Goal: Transaction & Acquisition: Purchase product/service

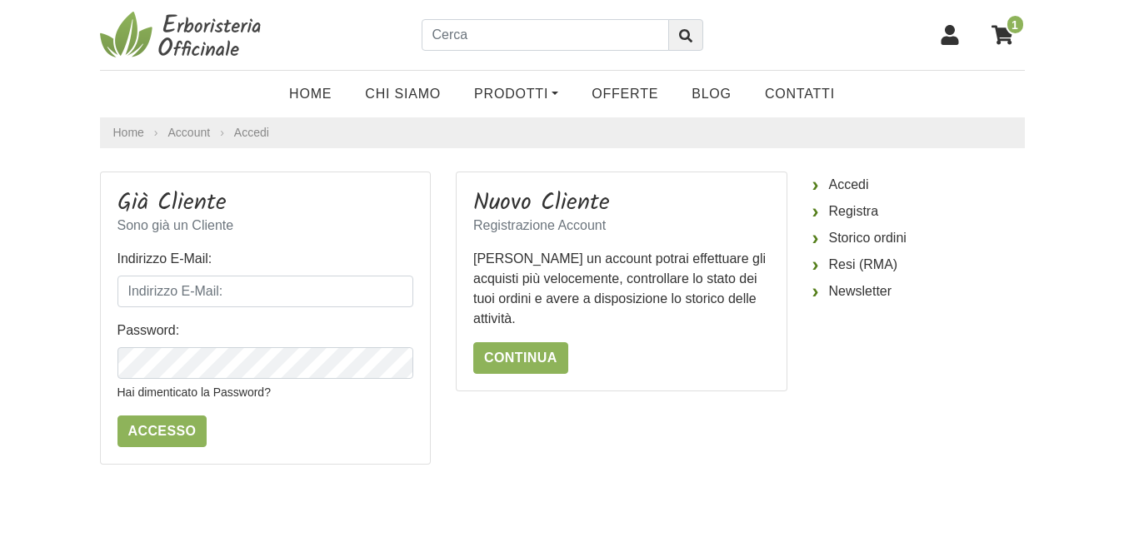
click at [241, 309] on form "Indirizzo E-Mail: Password: Hai dimenticato la Password? Accesso" at bounding box center [265, 348] width 297 height 198
click at [239, 296] on input "Indirizzo E-Mail:" at bounding box center [265, 292] width 297 height 32
type input "paobel86@gmail.com"
click at [401, 363] on icon "button" at bounding box center [398, 364] width 17 height 17
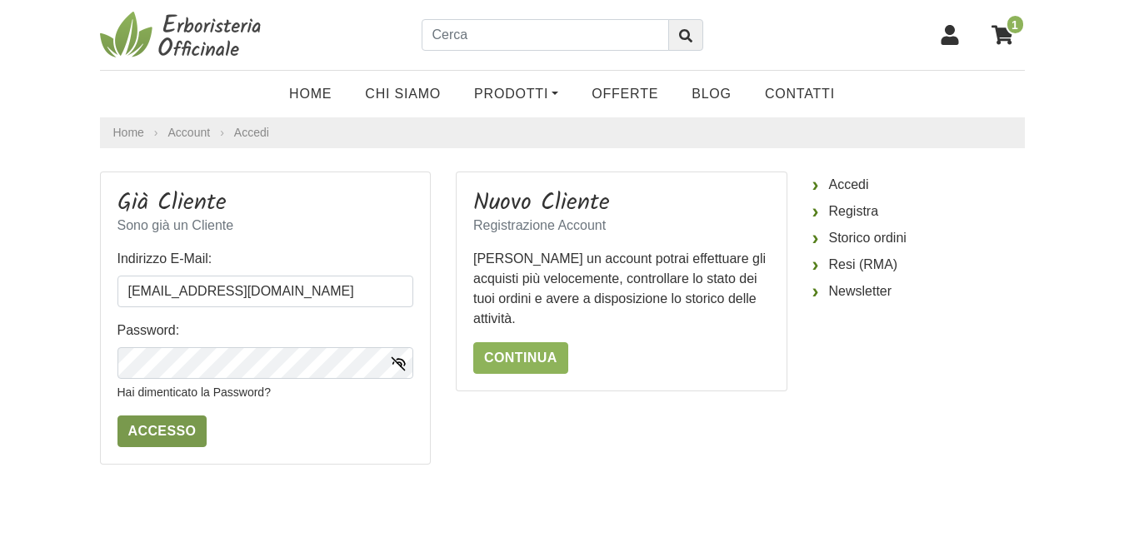
click at [163, 430] on input "Accesso" at bounding box center [162, 432] width 90 height 32
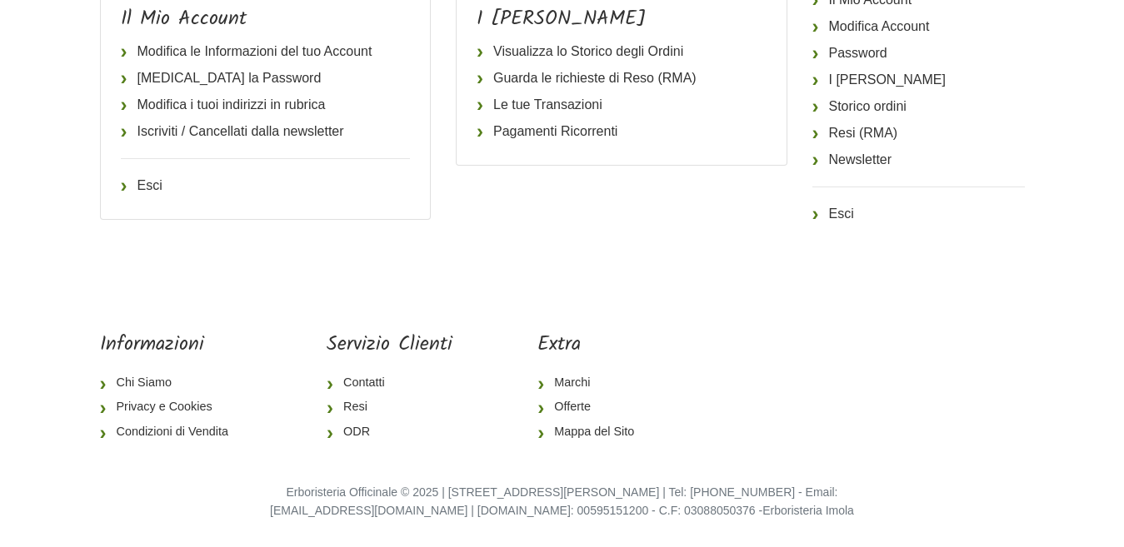
scroll to position [18, 0]
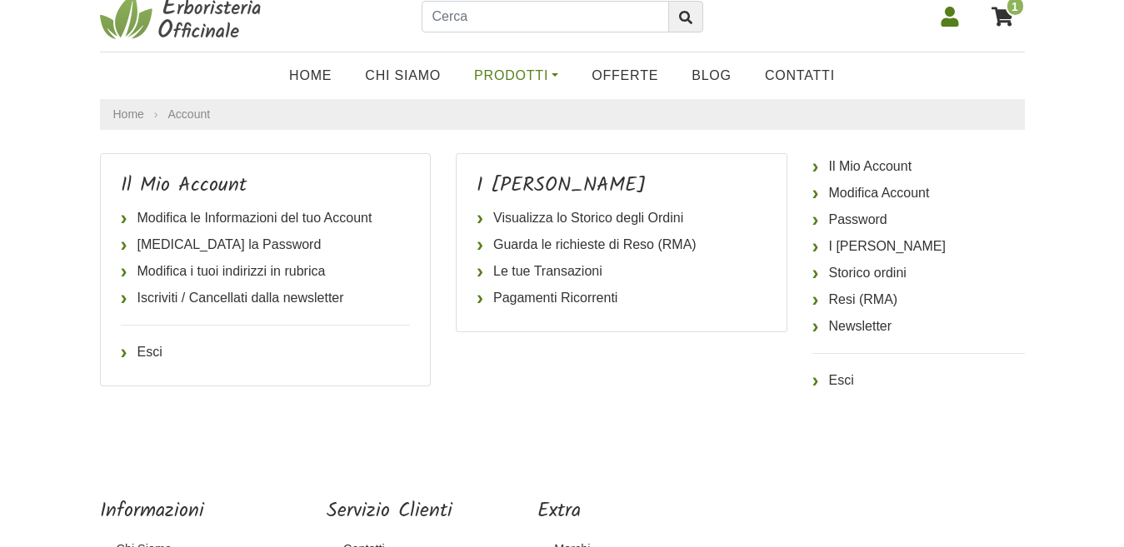
click at [521, 69] on link "Prodotti" at bounding box center [515, 75] width 117 height 33
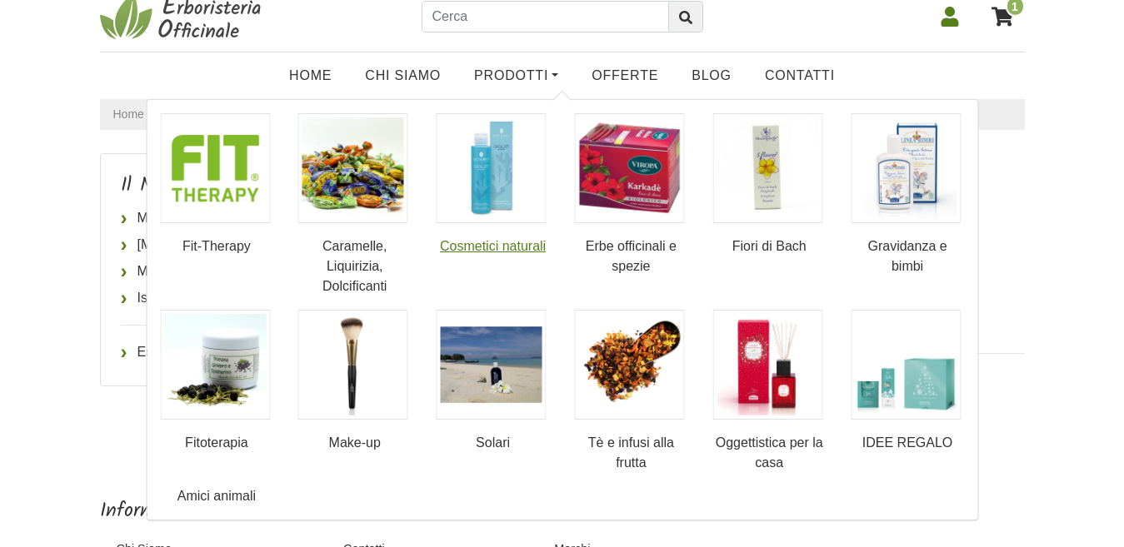
click at [475, 234] on link "Cosmetici naturali" at bounding box center [492, 184] width 113 height 143
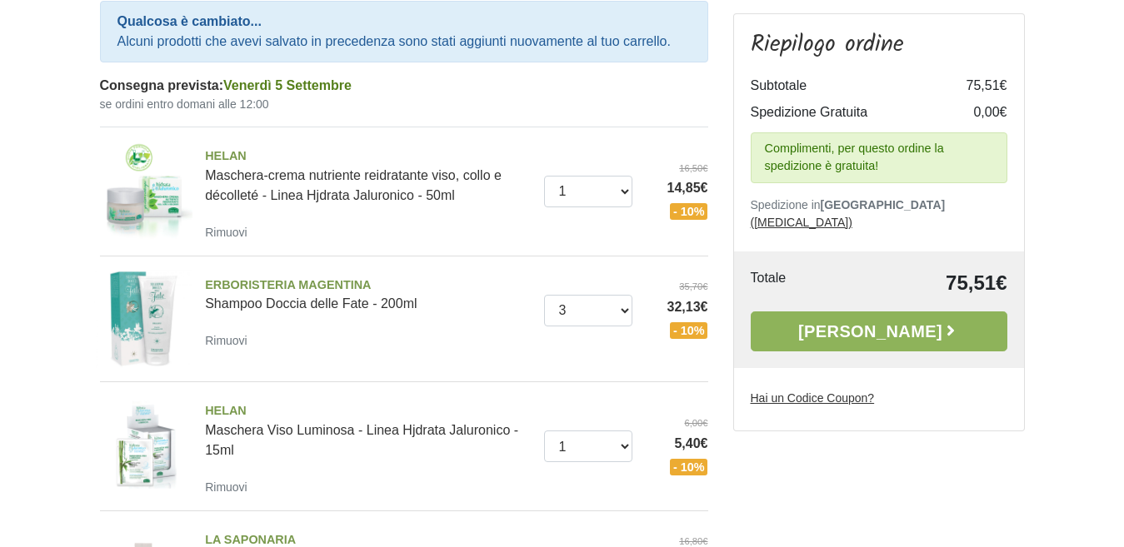
scroll to position [250, 0]
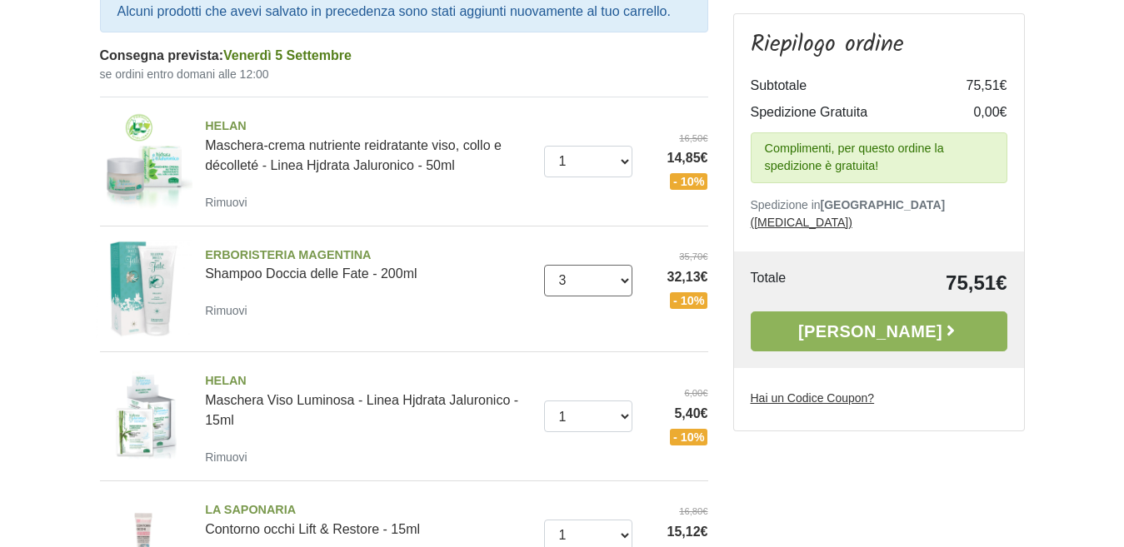
click at [627, 282] on select "0 (Rimuovi) 1 2 3" at bounding box center [588, 281] width 88 height 32
select select "2"
click at [544, 265] on select "0 (Rimuovi) 1 2 3" at bounding box center [588, 281] width 88 height 32
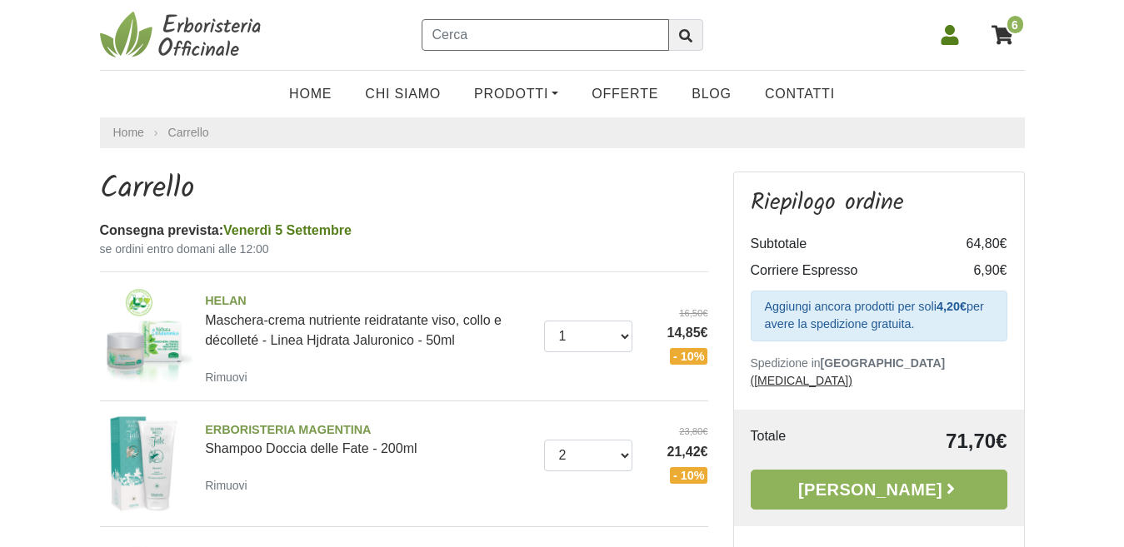
click at [572, 37] on input "text" at bounding box center [544, 35] width 247 height 32
type input "amaro svedese"
click at [668, 19] on button "submit" at bounding box center [685, 35] width 35 height 32
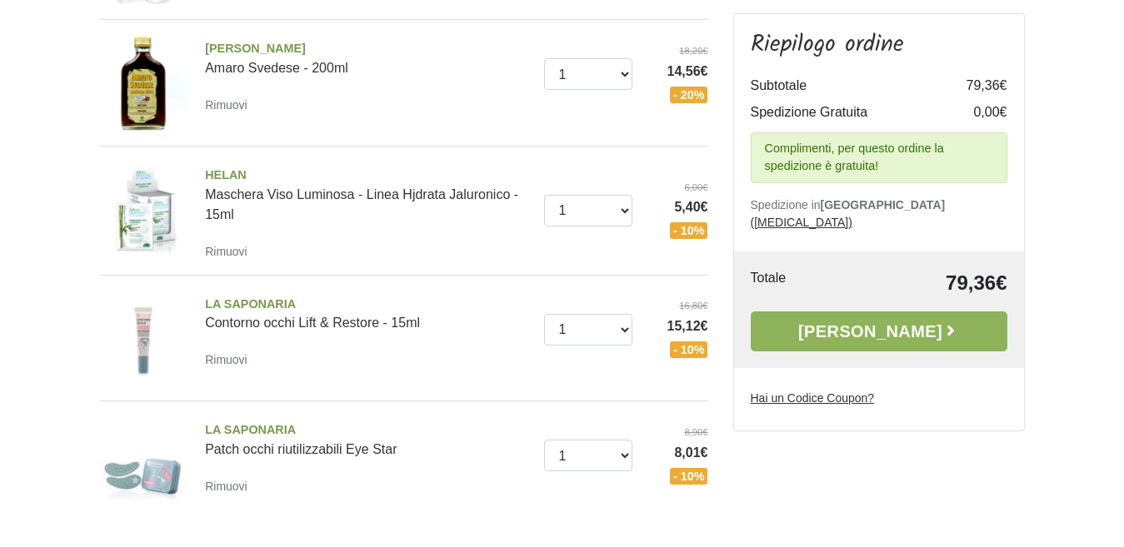
scroll to position [583, 0]
click at [250, 302] on span "LA SAPONARIA" at bounding box center [368, 304] width 327 height 18
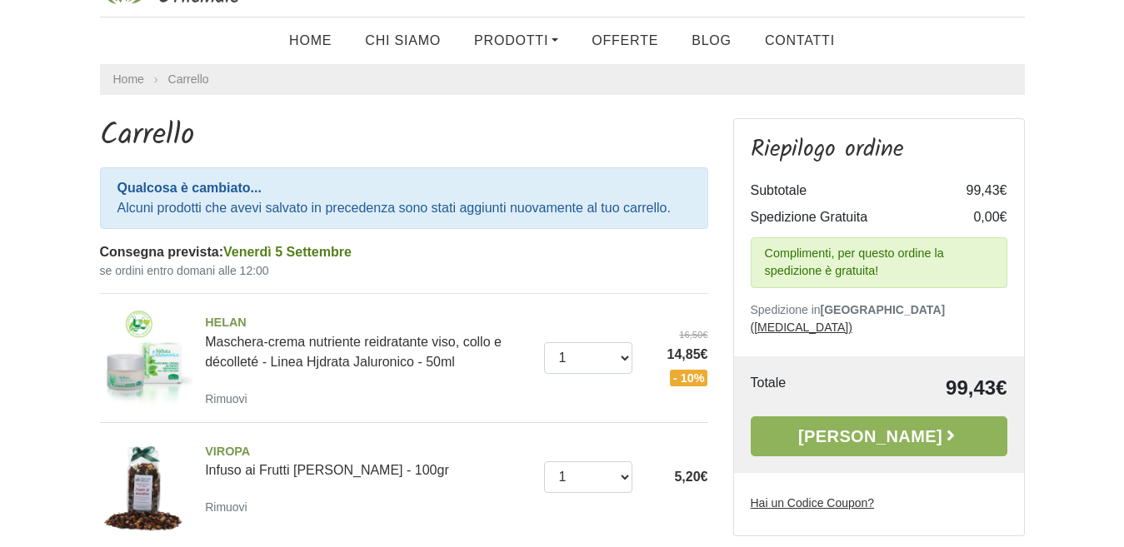
scroll to position [83, 0]
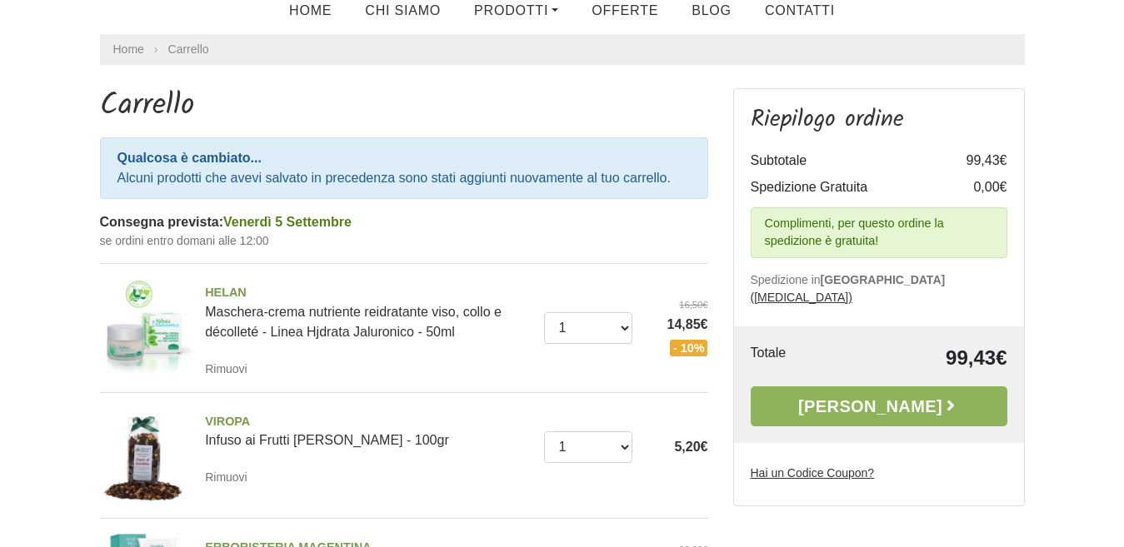
click at [809, 466] on u "Hai un Codice Coupon?" at bounding box center [812, 472] width 124 height 13
click at [0, 0] on input "Hai un Codice Coupon?" at bounding box center [0, 0] width 0 height 0
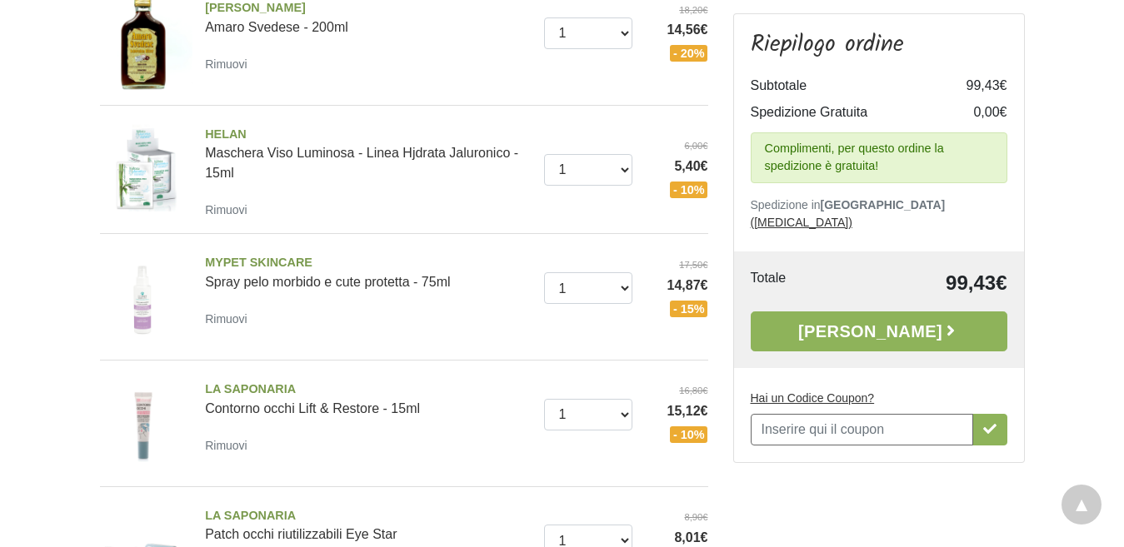
scroll to position [833, 0]
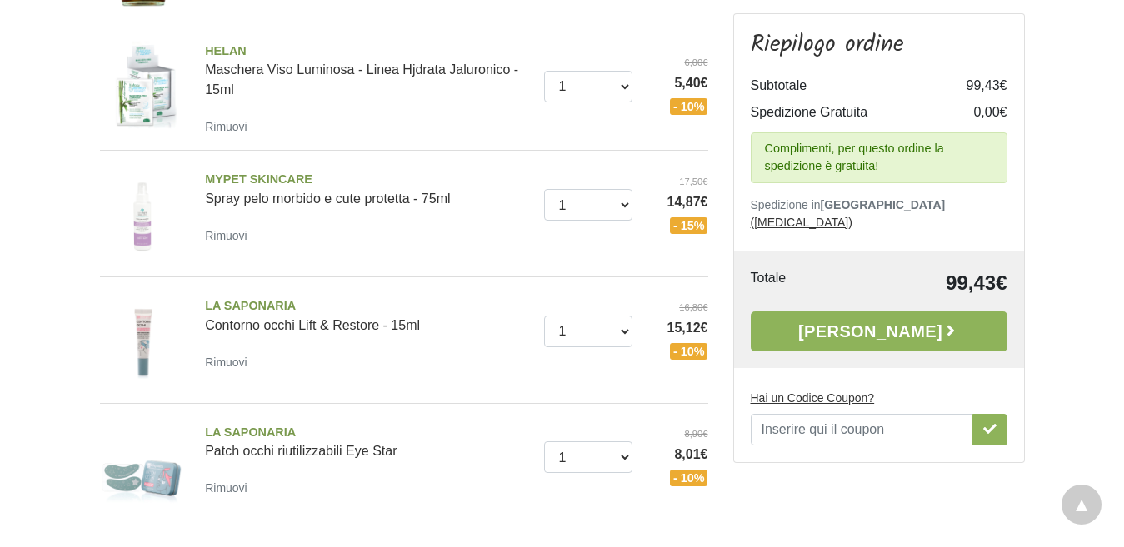
click at [236, 237] on small "Rimuovi" at bounding box center [226, 235] width 42 height 13
click at [222, 235] on small "Rimuovi" at bounding box center [226, 235] width 42 height 13
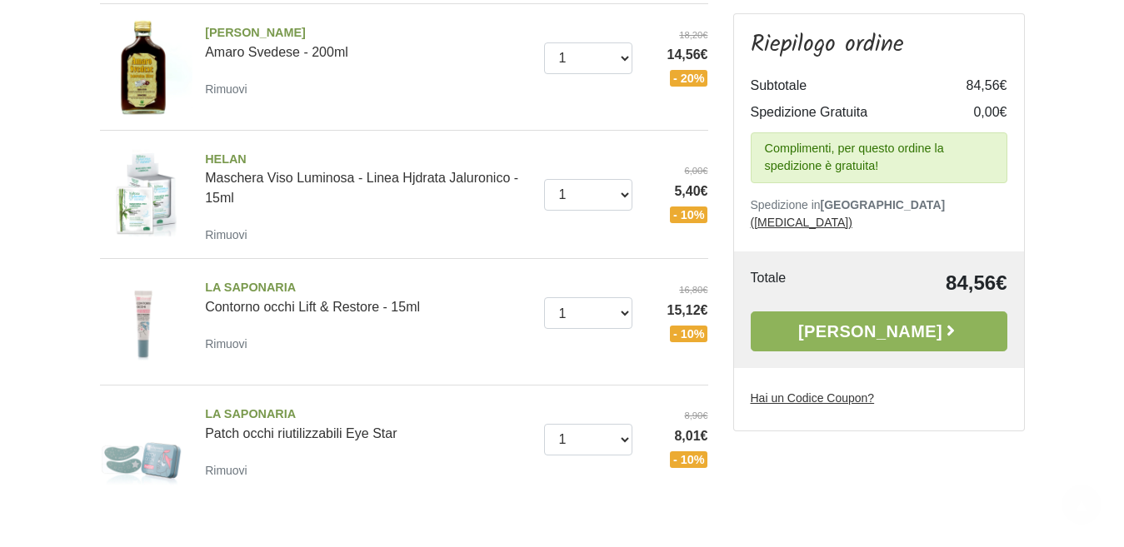
scroll to position [675, 0]
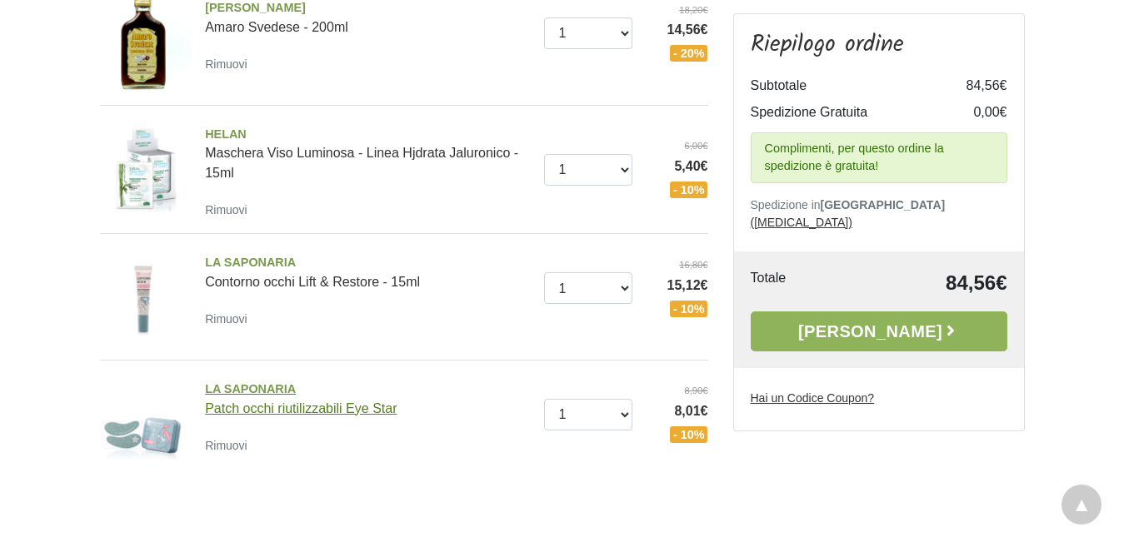
click at [338, 415] on link "LA SAPONARIA Patch occhi riutilizzabili Eye Star" at bounding box center [368, 398] width 327 height 35
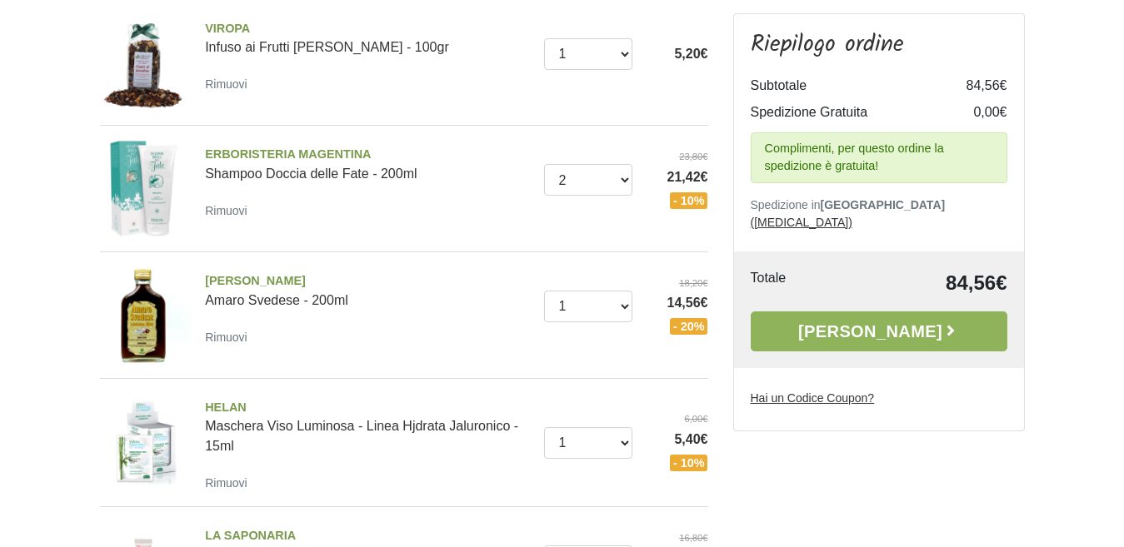
scroll to position [500, 0]
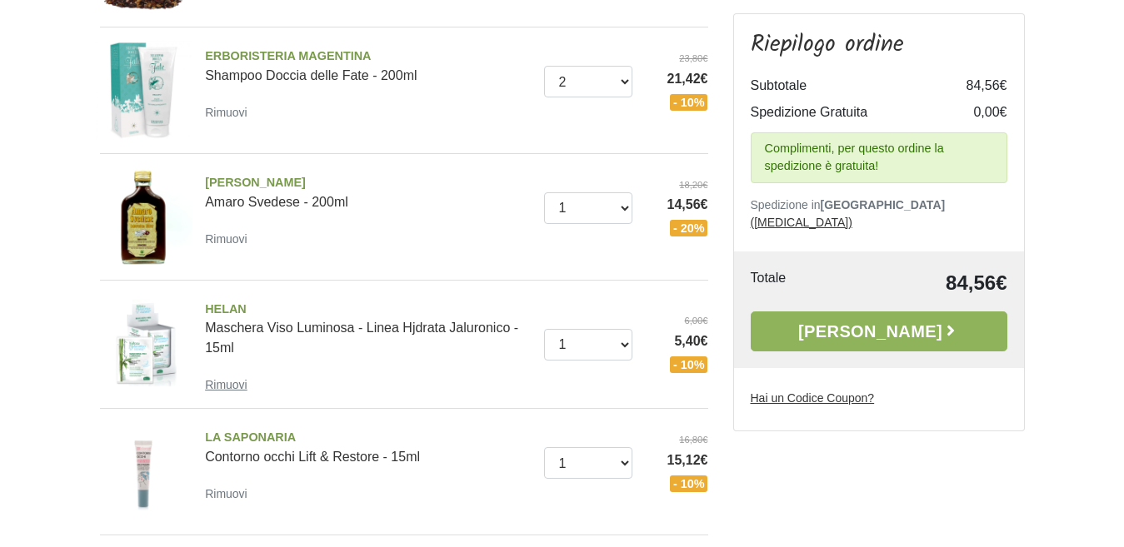
click at [242, 381] on small "Rimuovi" at bounding box center [226, 384] width 42 height 13
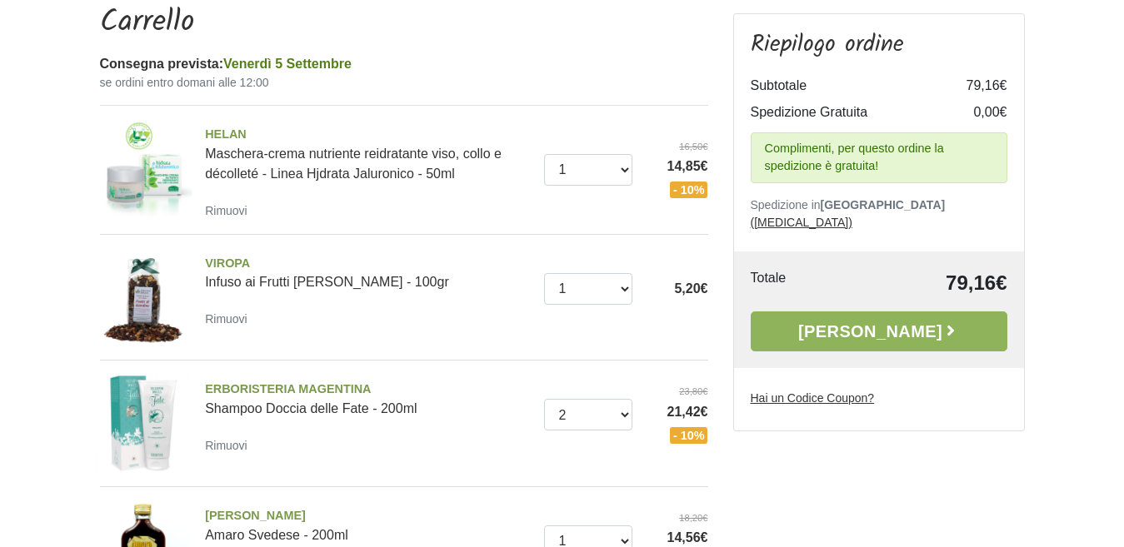
scroll to position [250, 0]
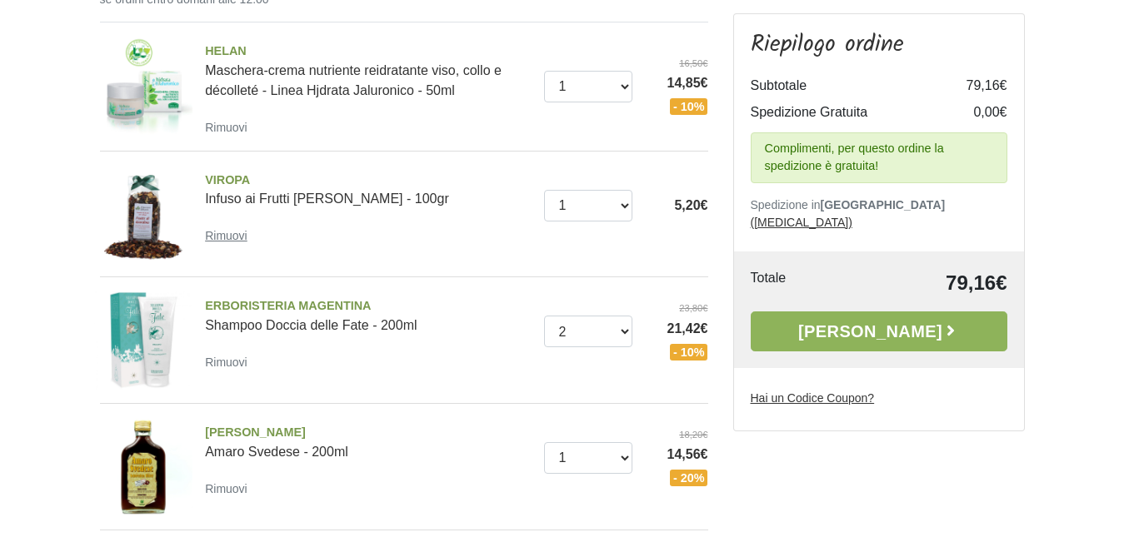
click at [221, 242] on small "Rimuovi" at bounding box center [226, 235] width 42 height 13
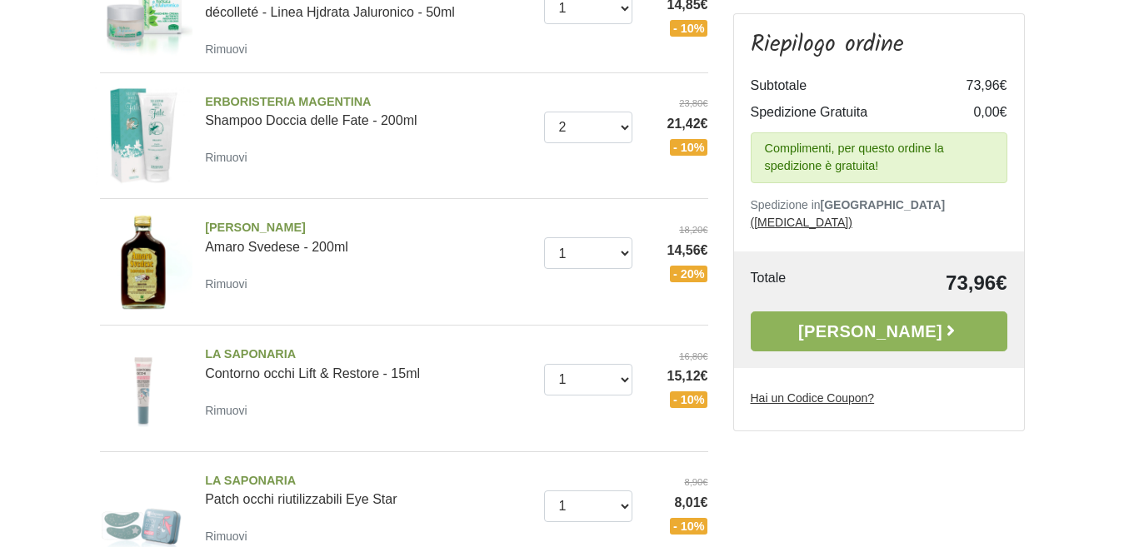
scroll to position [332, 0]
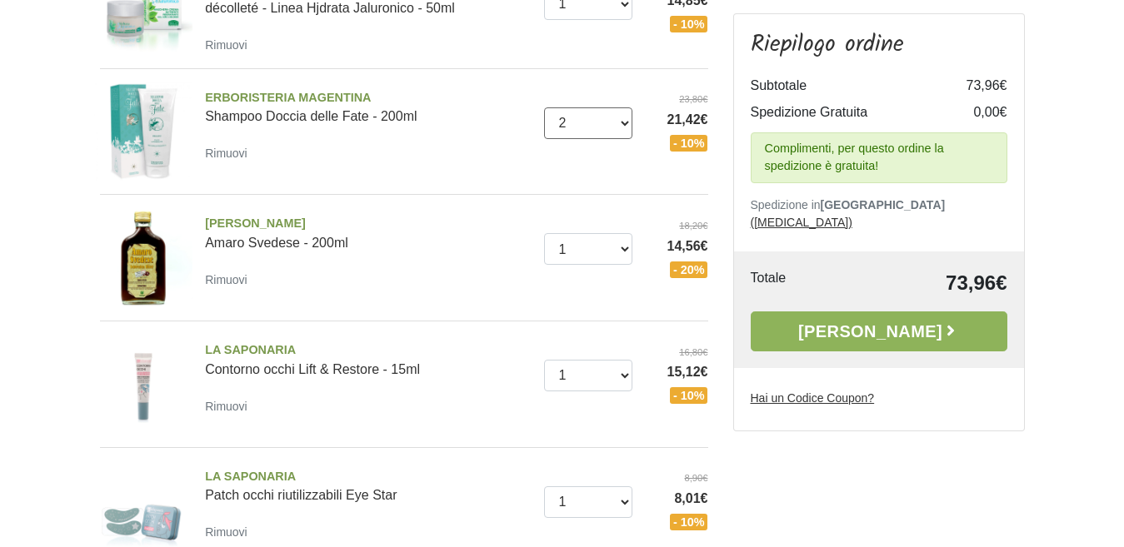
click at [608, 128] on select "0 (Rimuovi) 1 2 3" at bounding box center [588, 123] width 88 height 32
select select "1"
click at [544, 107] on select "0 (Rimuovi) 1 2 3" at bounding box center [588, 123] width 88 height 32
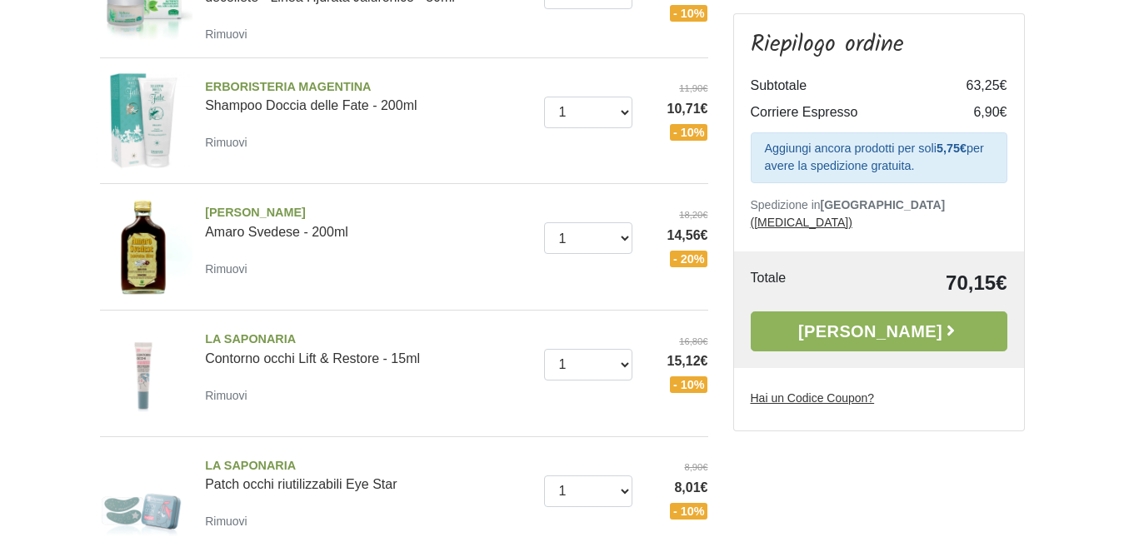
scroll to position [249, 0]
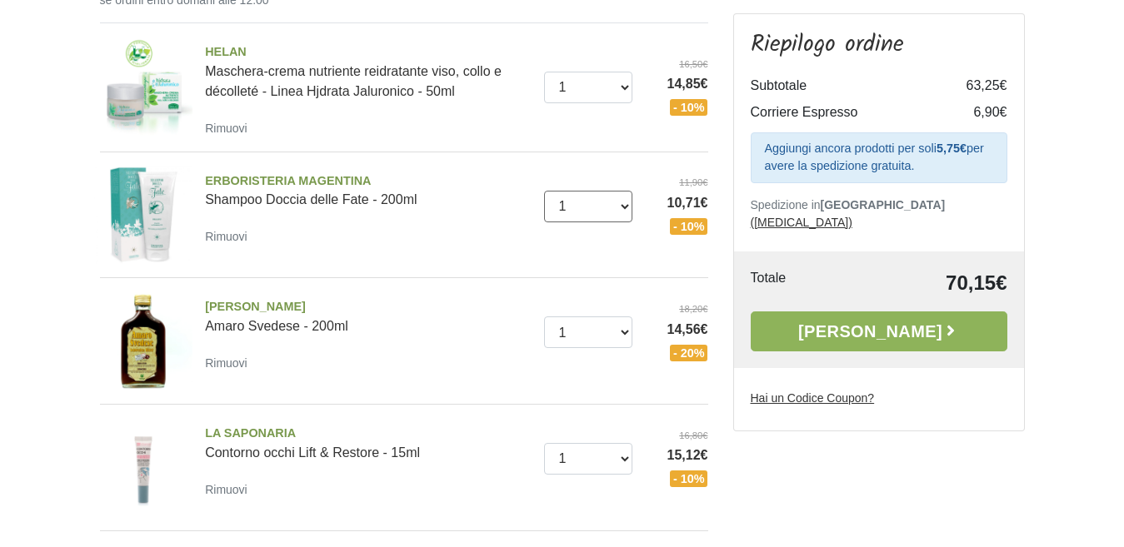
click at [620, 206] on select "0 (Rimuovi) 1 2 3" at bounding box center [588, 207] width 88 height 32
select select "2"
click at [544, 191] on select "0 (Rimuovi) 1 2 3" at bounding box center [588, 207] width 88 height 32
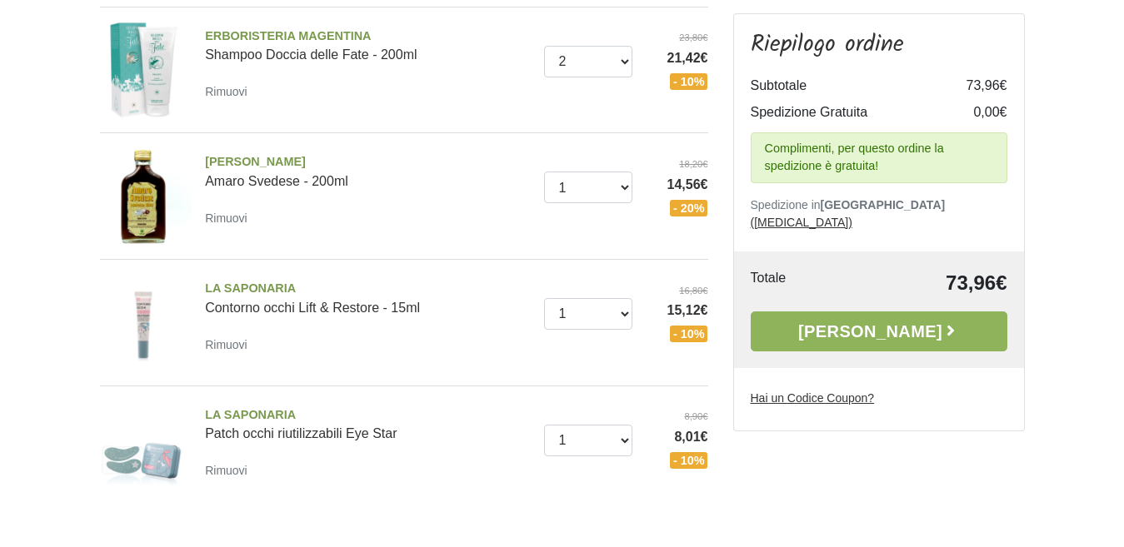
scroll to position [415, 0]
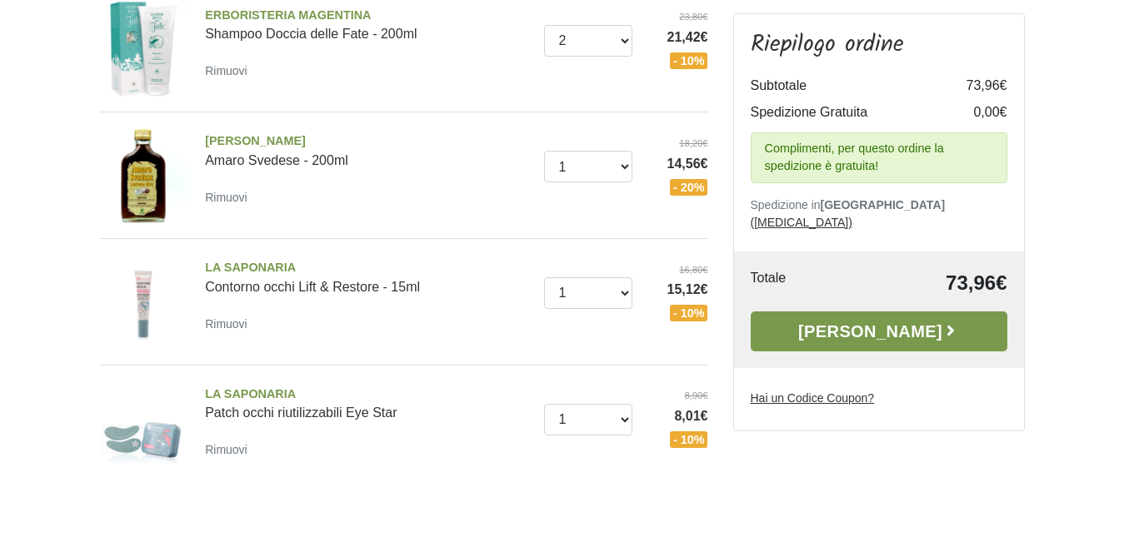
click at [851, 323] on link "Alla Cassa" at bounding box center [878, 332] width 257 height 40
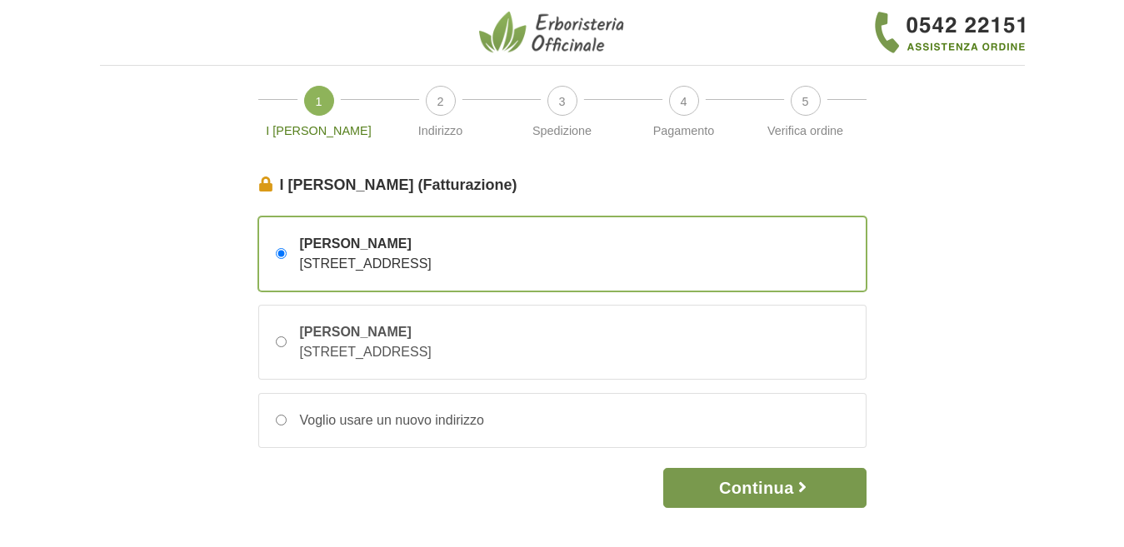
click at [808, 484] on icon "button" at bounding box center [802, 487] width 17 height 17
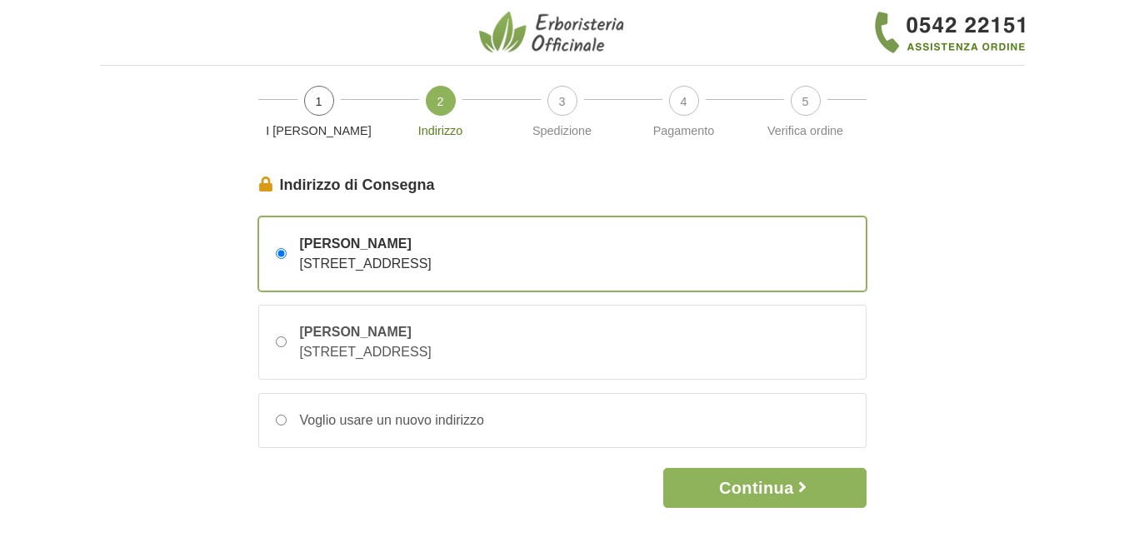
scroll to position [83, 0]
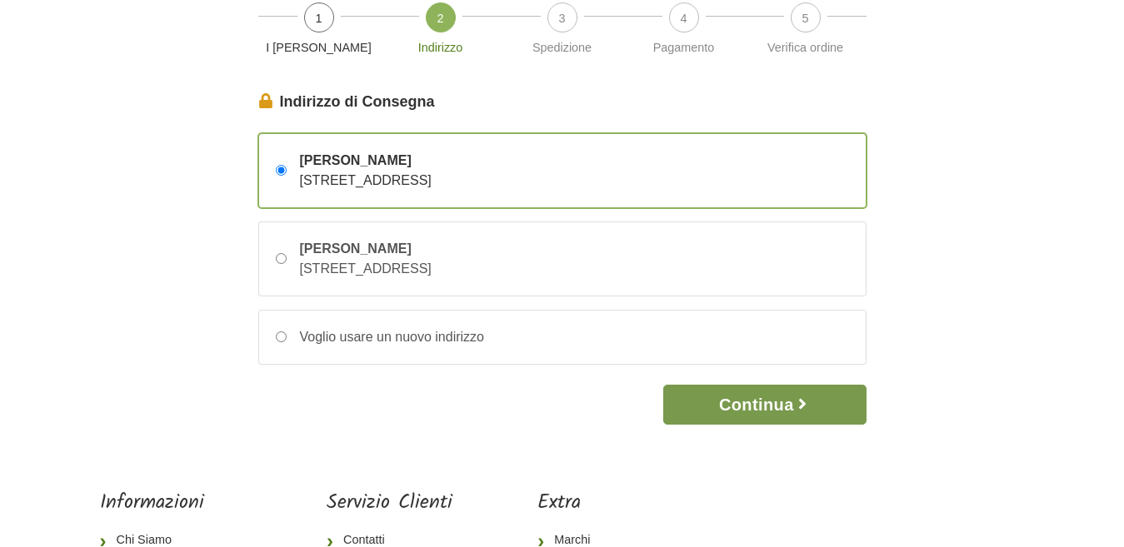
click at [778, 397] on button "Continua" at bounding box center [764, 405] width 202 height 40
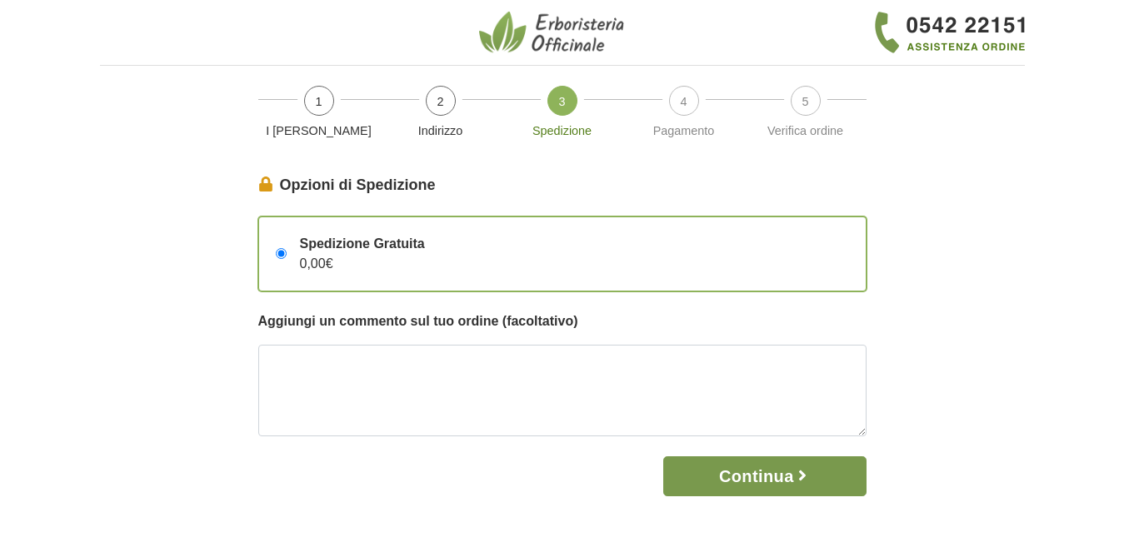
click at [798, 471] on icon "button" at bounding box center [802, 475] width 17 height 17
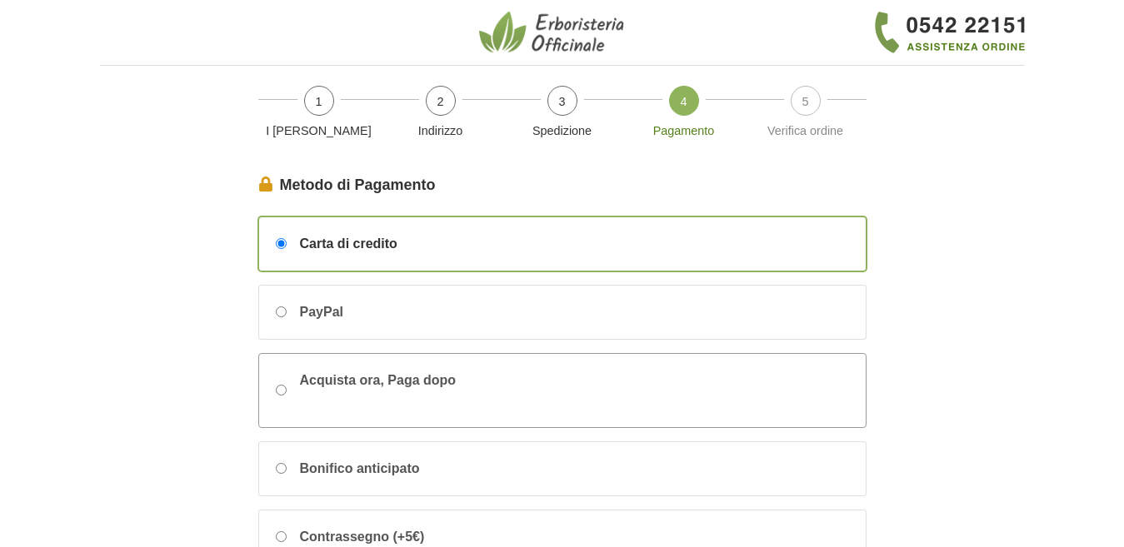
scroll to position [83, 0]
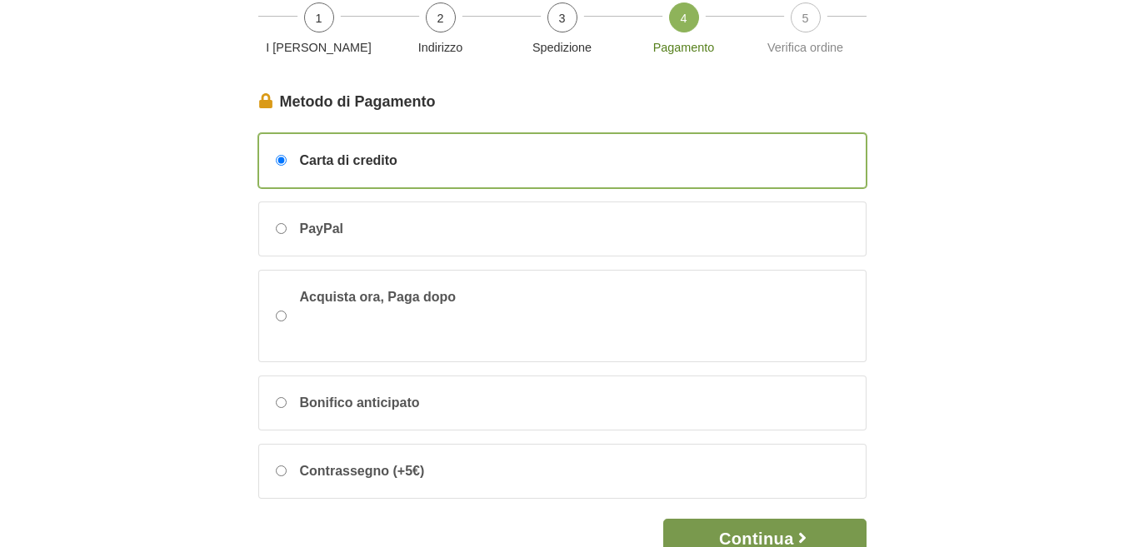
click at [713, 540] on button "Continua" at bounding box center [764, 539] width 202 height 40
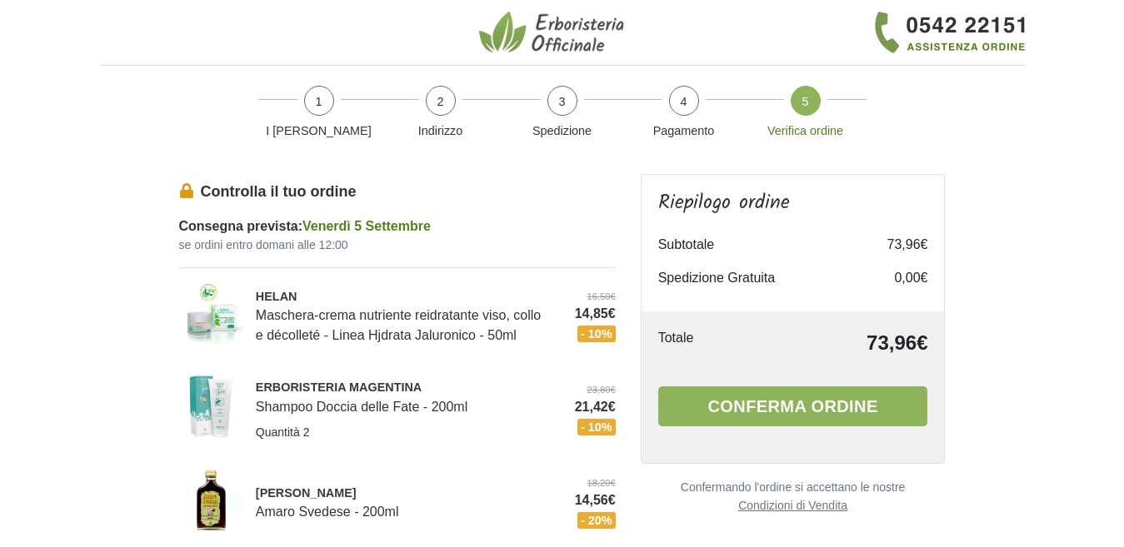
scroll to position [83, 0]
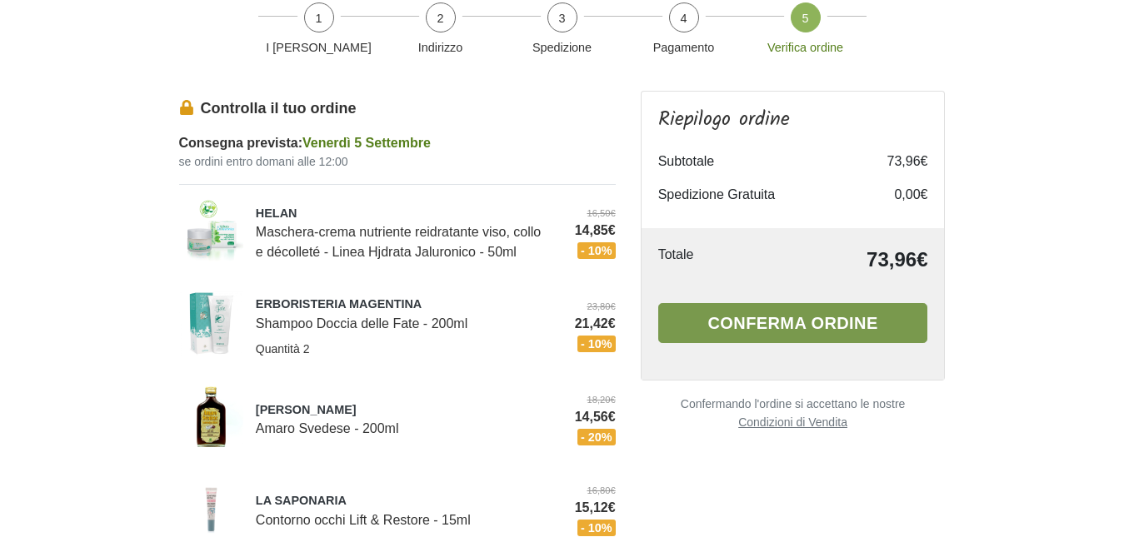
click at [790, 327] on button "Conferma ordine" at bounding box center [793, 323] width 270 height 40
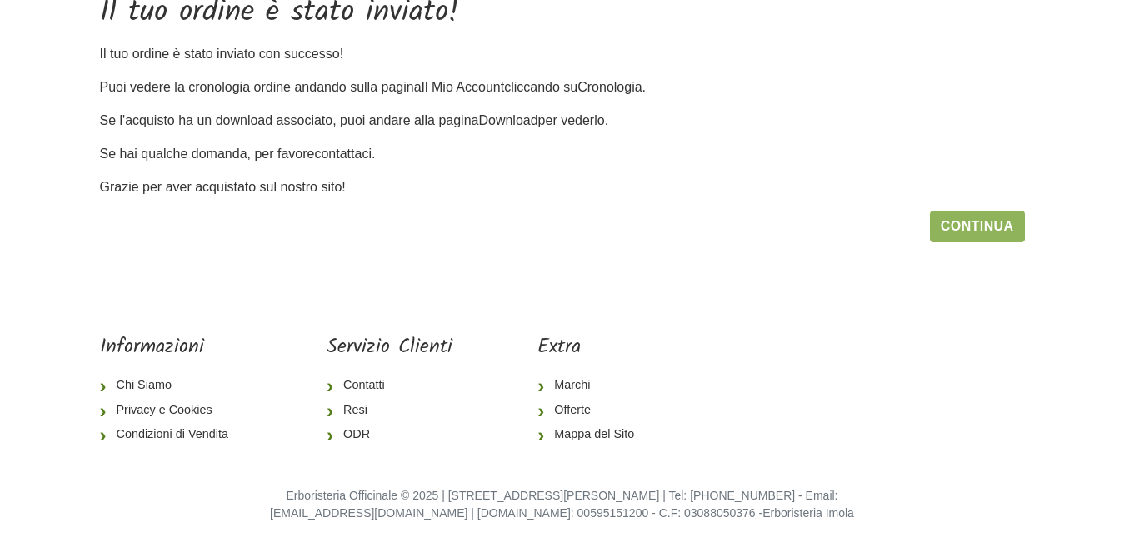
scroll to position [179, 0]
